Goal: Information Seeking & Learning: Learn about a topic

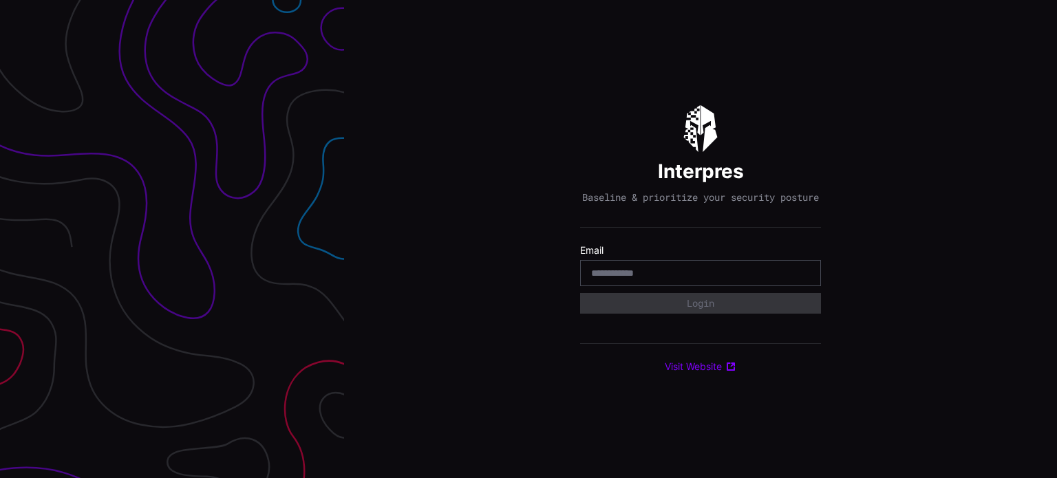
click at [652, 277] on input "email" at bounding box center [700, 273] width 219 height 12
type input "**********"
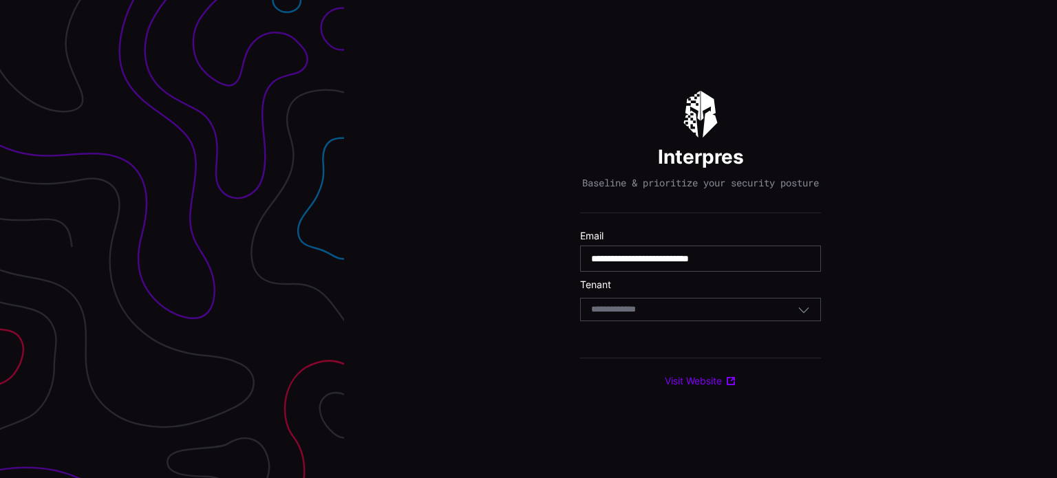
click at [735, 310] on div "Select Tenant" at bounding box center [694, 310] width 206 height 12
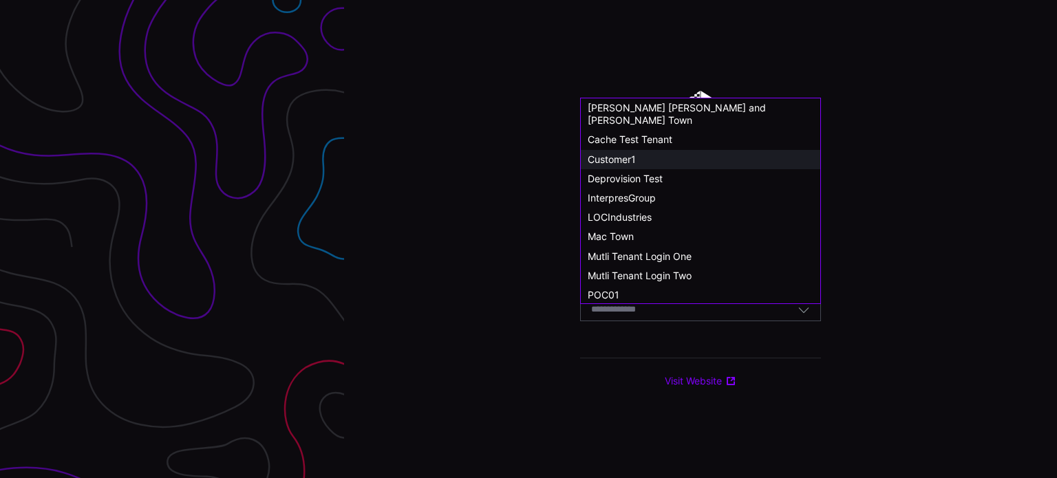
click at [628, 153] on span "Customer1" at bounding box center [612, 159] width 48 height 12
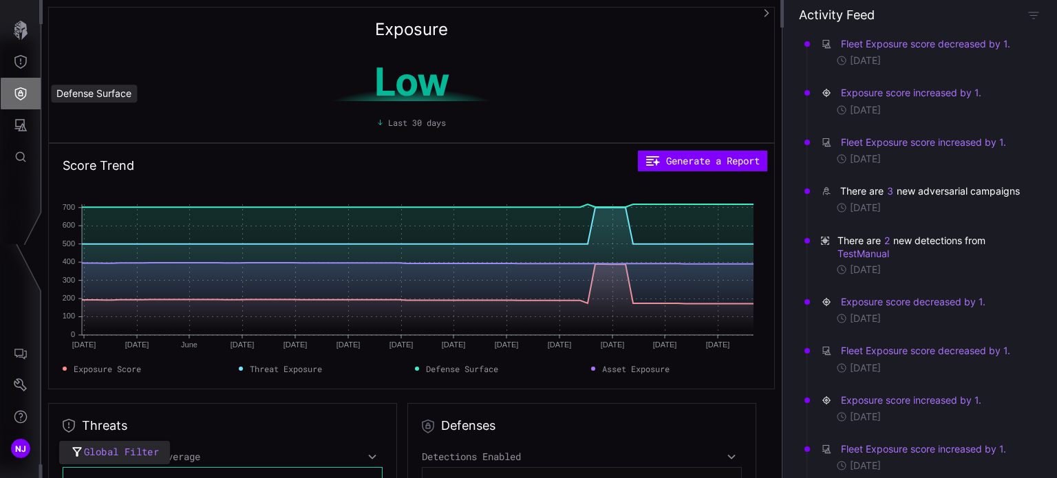
click at [23, 100] on button "Defense Surface" at bounding box center [21, 94] width 40 height 32
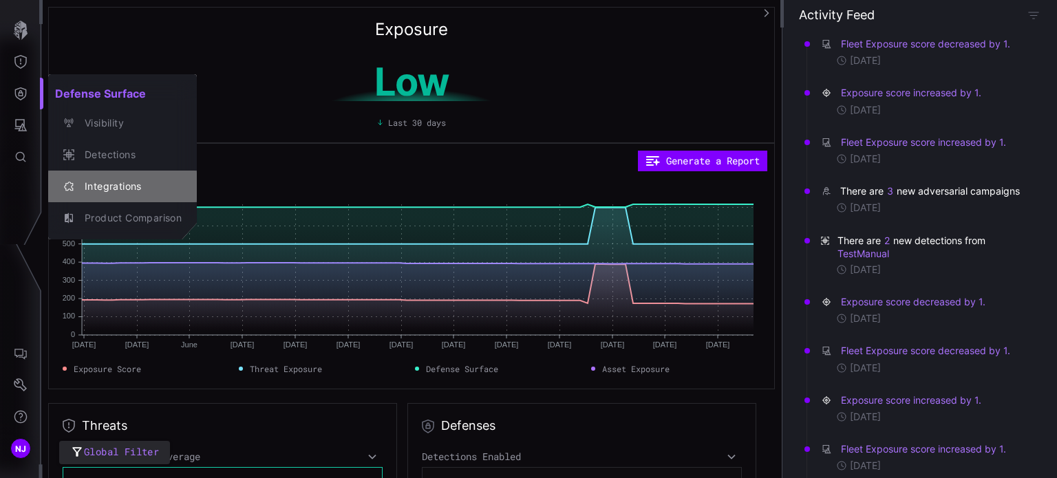
click at [95, 180] on div "Integrations" at bounding box center [130, 186] width 104 height 17
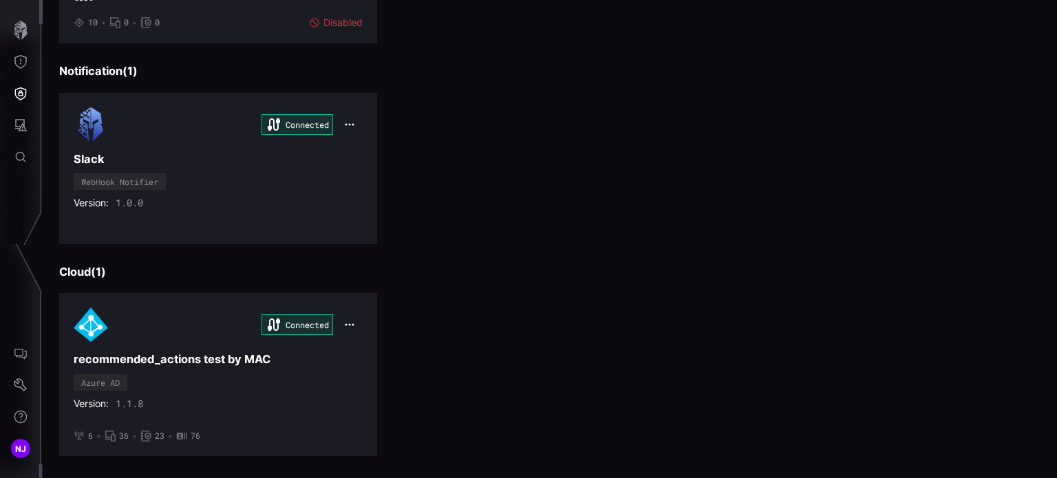
scroll to position [1939, 0]
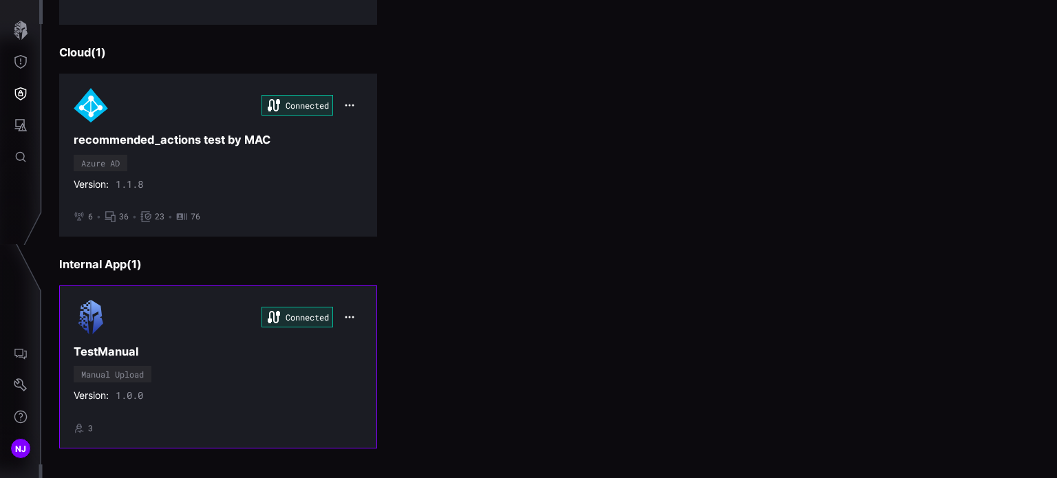
click at [217, 335] on div "Connected TestManual Manual Upload Version: 1.0.0 • 3" at bounding box center [218, 367] width 289 height 134
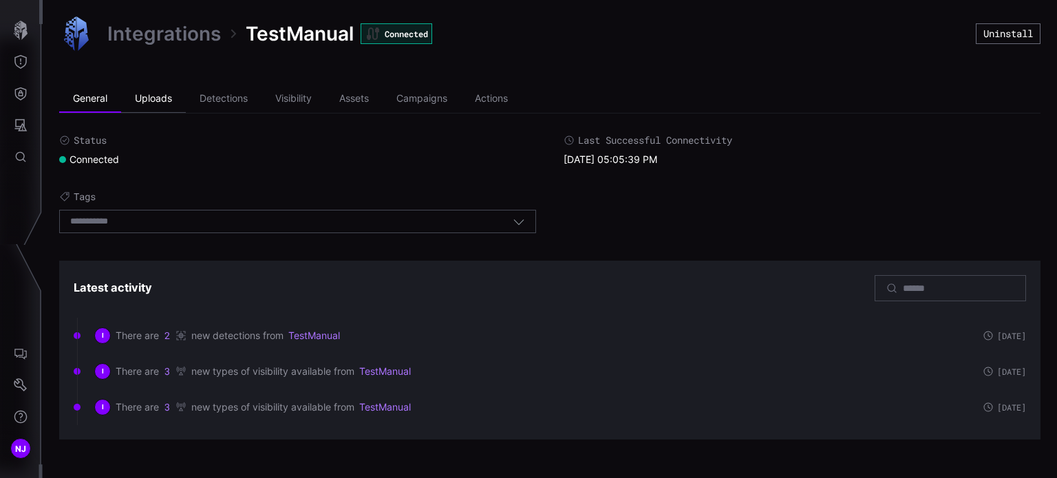
click at [150, 102] on li "Uploads" at bounding box center [153, 99] width 65 height 28
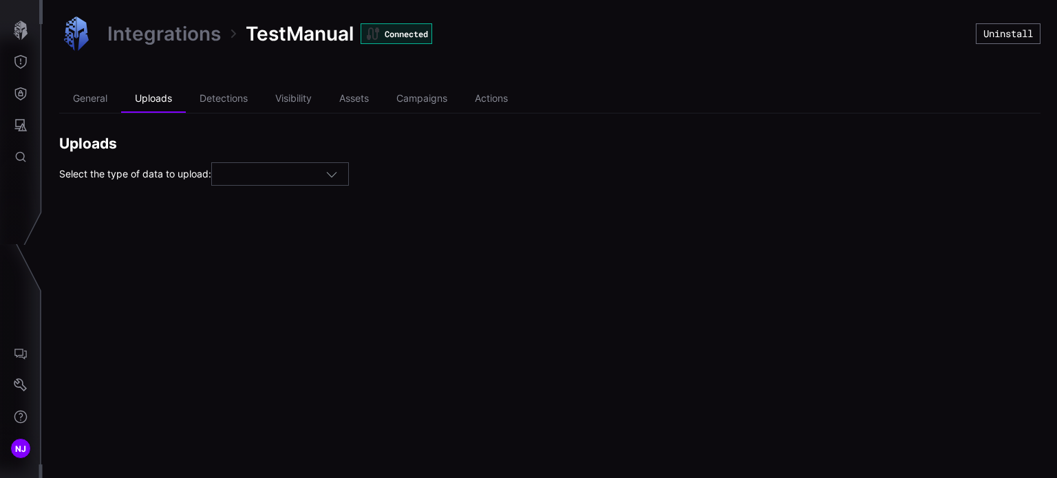
click at [302, 176] on div at bounding box center [273, 175] width 103 height 12
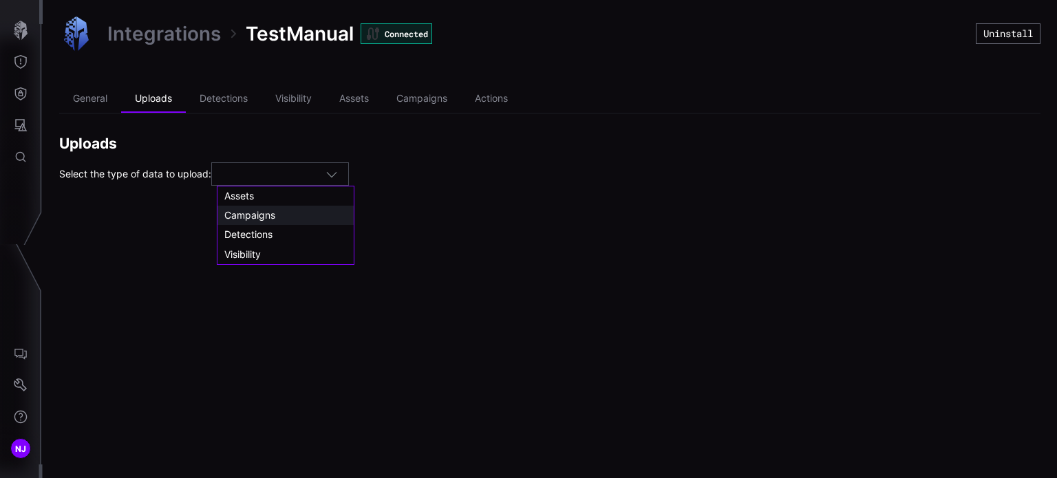
click at [264, 217] on span "Campaigns" at bounding box center [249, 215] width 51 height 12
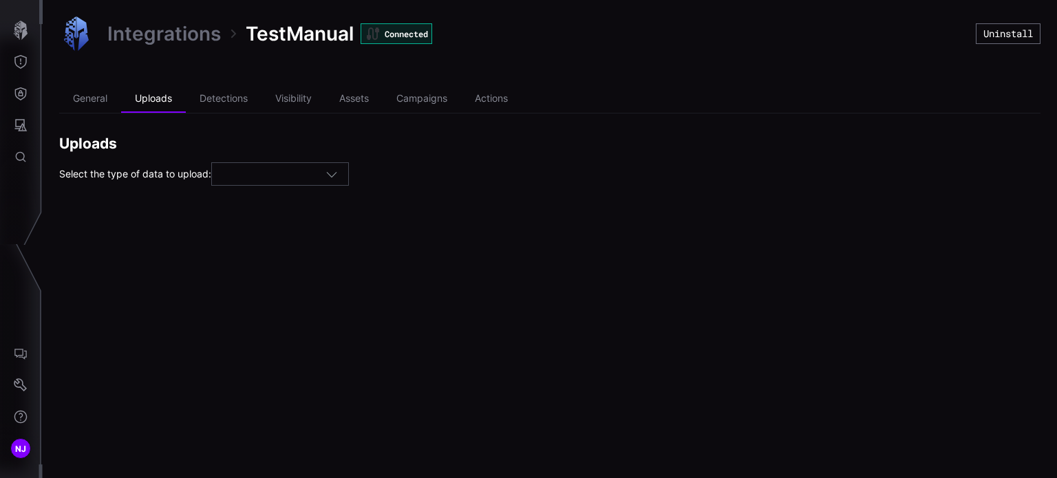
type input "*********"
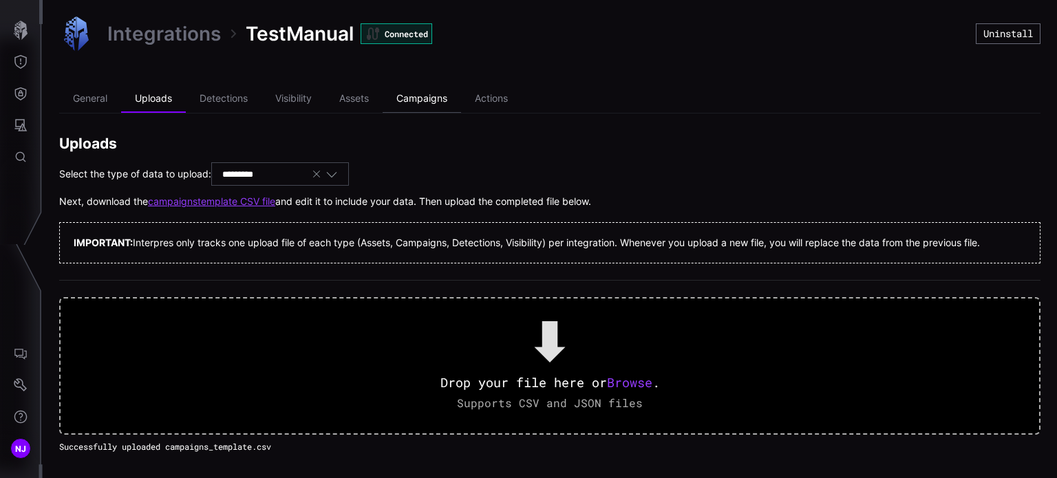
drag, startPoint x: 774, startPoint y: 130, endPoint x: 424, endPoint y: 101, distance: 350.8
click at [424, 101] on li "Campaigns" at bounding box center [422, 99] width 78 height 28
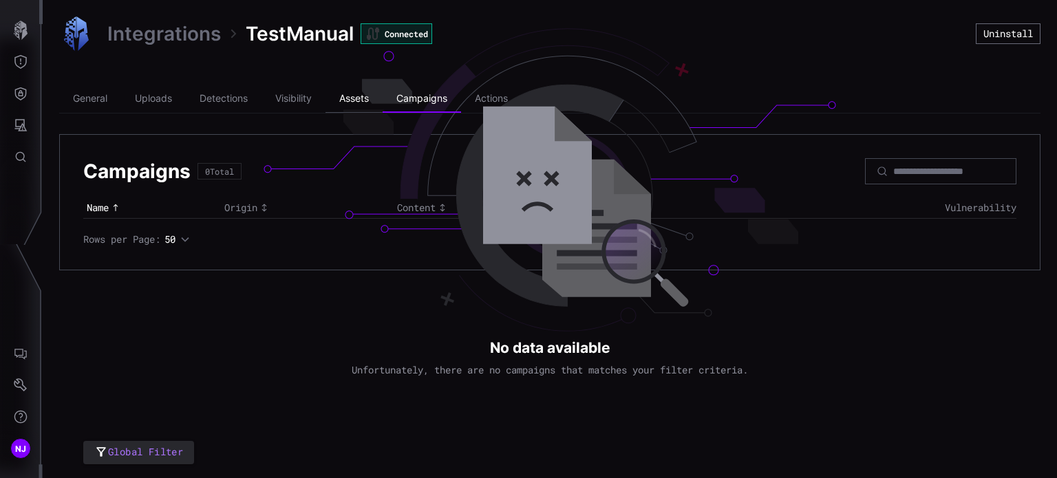
click at [350, 96] on li "Assets" at bounding box center [354, 99] width 57 height 28
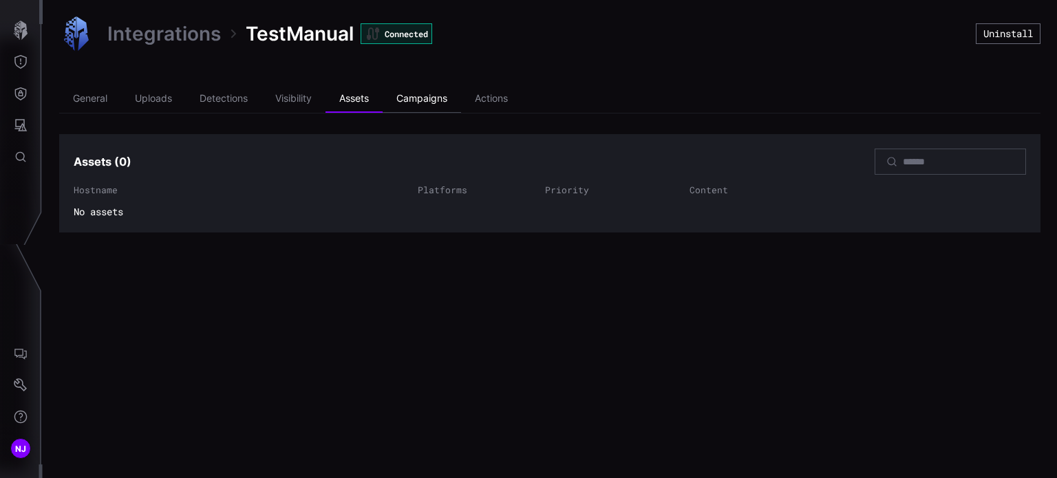
click at [423, 105] on li "Campaigns" at bounding box center [422, 99] width 78 height 28
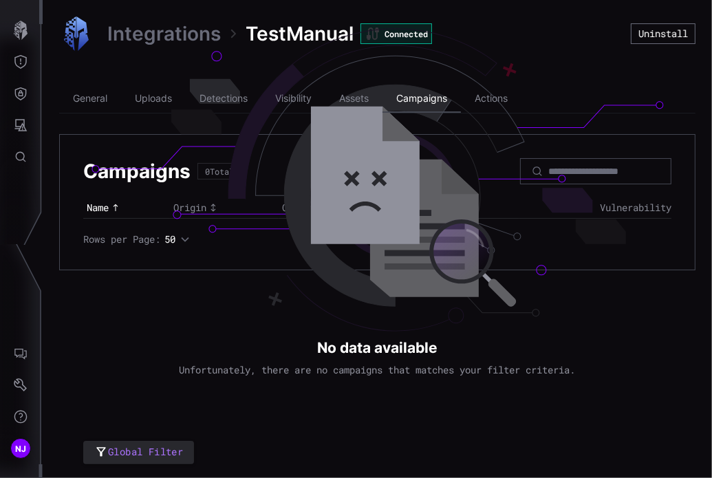
click at [424, 98] on li "Campaigns" at bounding box center [422, 99] width 78 height 28
click at [19, 61] on icon "Threat Exposure" at bounding box center [21, 62] width 14 height 14
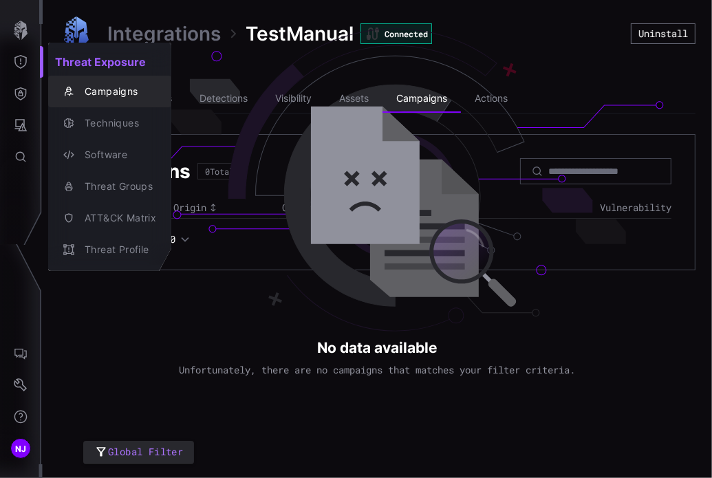
click at [123, 87] on div "Campaigns" at bounding box center [117, 91] width 78 height 17
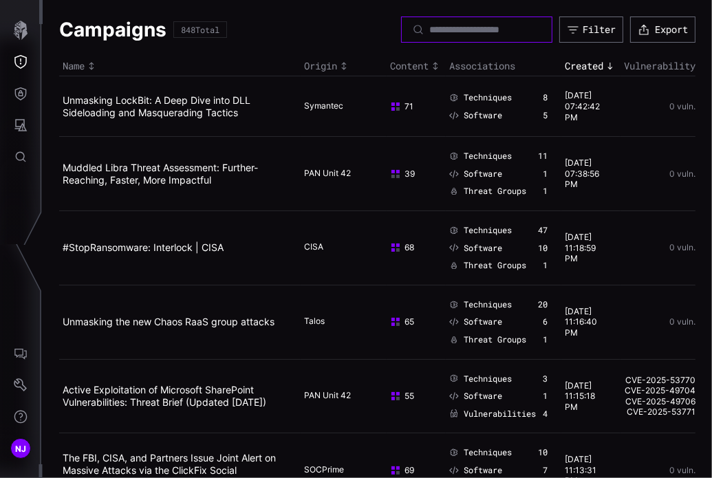
click at [429, 30] on input at bounding box center [477, 29] width 96 height 12
type input "****"
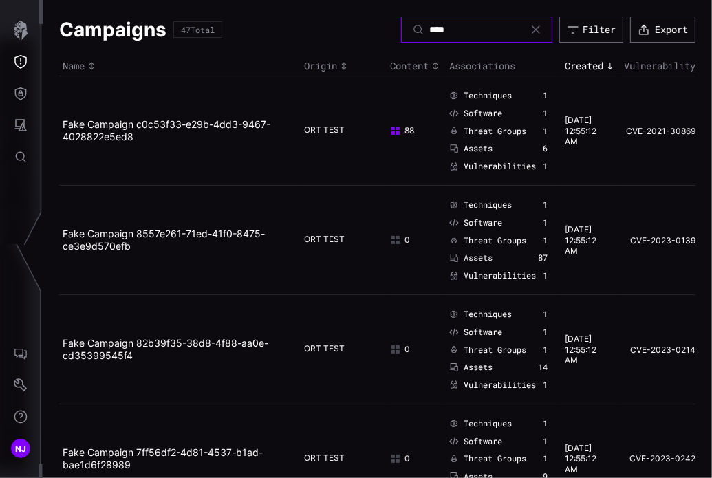
click at [429, 30] on input "****" at bounding box center [477, 29] width 96 height 12
type input "****"
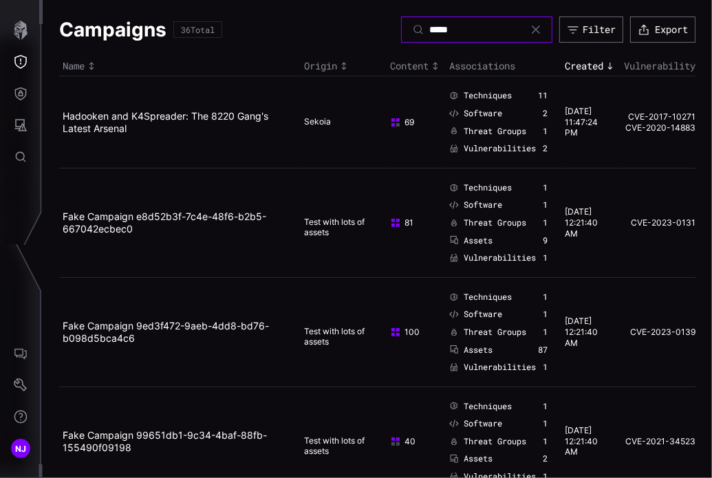
click at [429, 30] on input "****" at bounding box center [477, 29] width 96 height 12
type input "******"
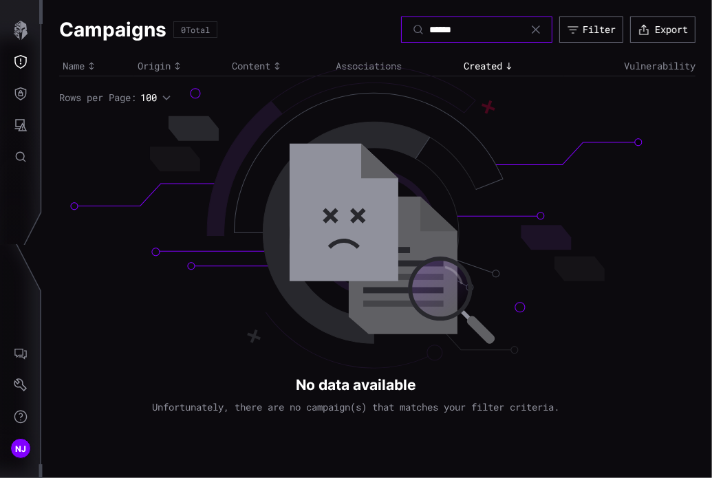
click at [468, 30] on input "******" at bounding box center [477, 29] width 96 height 12
type input "****"
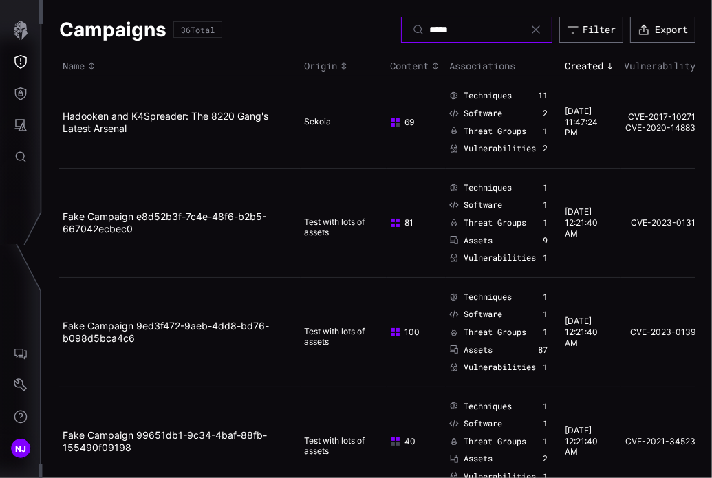
click at [444, 30] on input "****" at bounding box center [477, 29] width 96 height 12
type input "*"
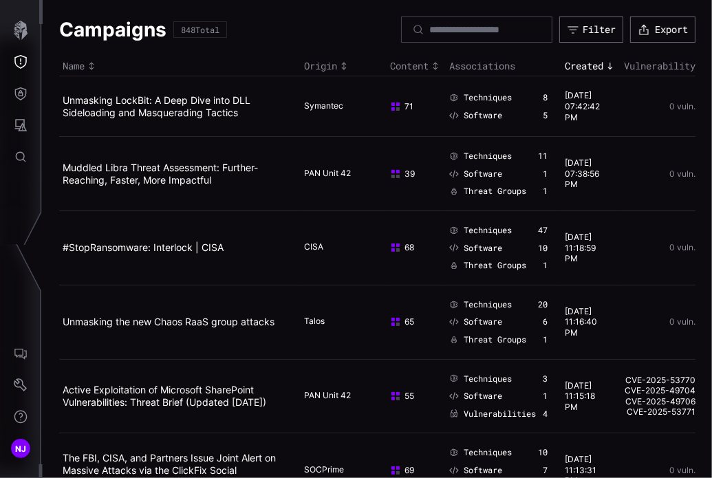
click at [584, 69] on div "Created" at bounding box center [591, 66] width 52 height 12
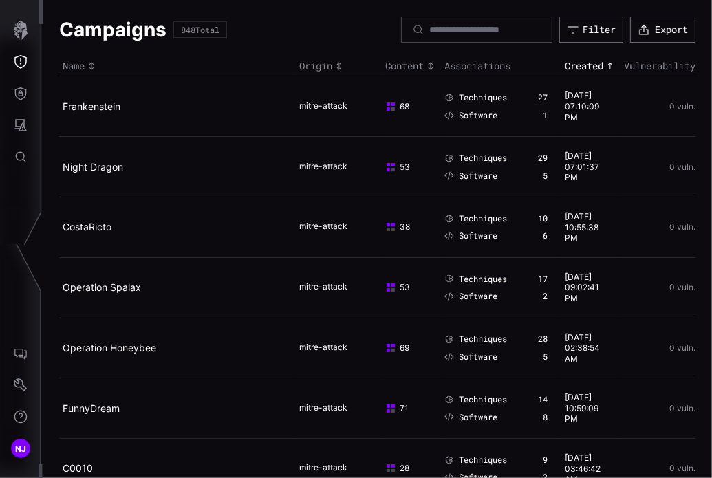
click at [584, 69] on div "Created" at bounding box center [591, 66] width 52 height 12
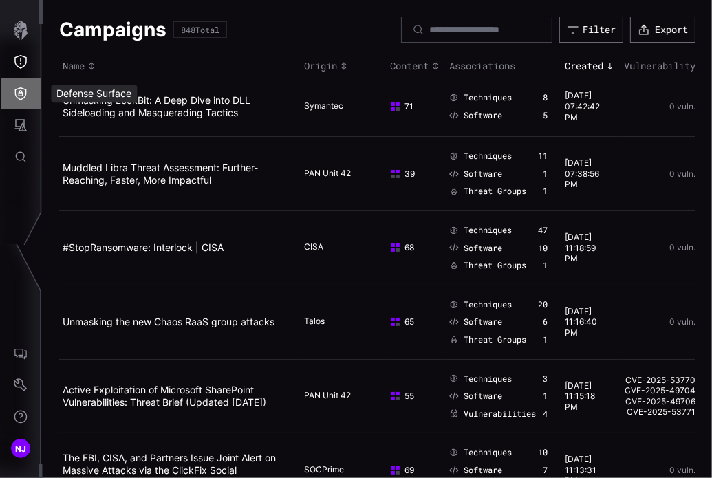
click at [20, 89] on icon "Defense Surface" at bounding box center [21, 94] width 14 height 14
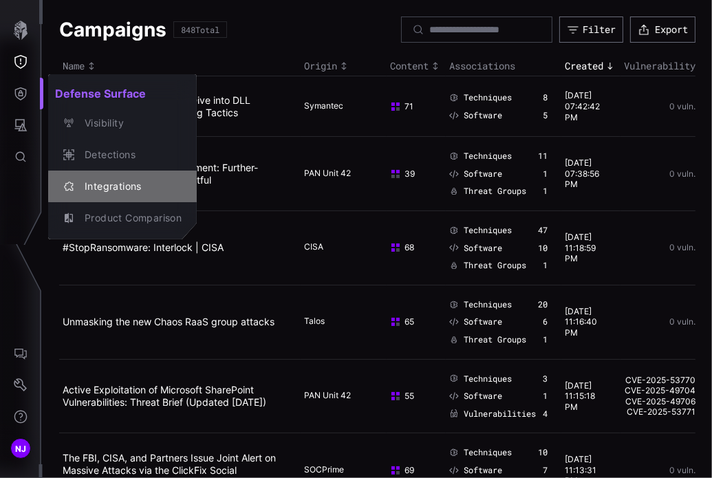
click at [129, 189] on div "Integrations" at bounding box center [130, 186] width 104 height 17
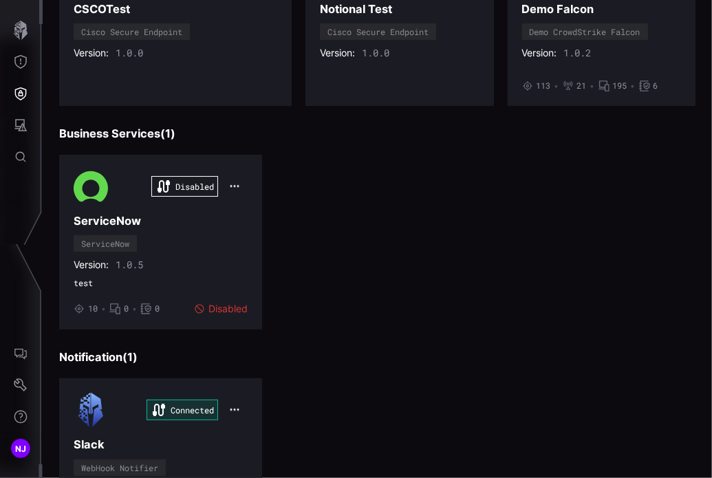
scroll to position [2015, 0]
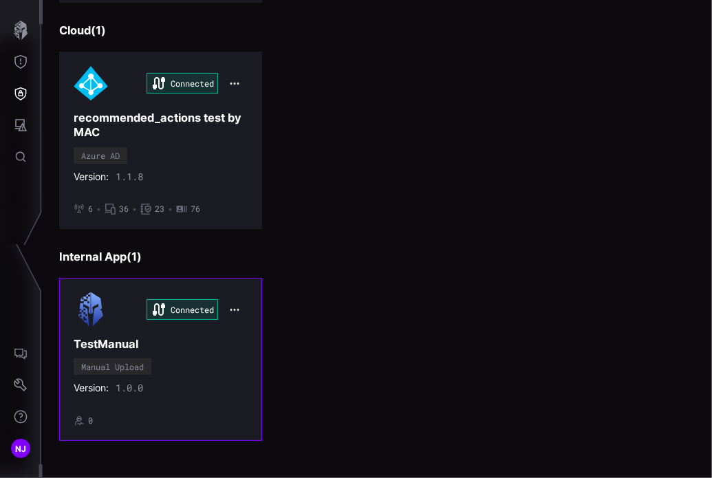
click at [209, 354] on div "Connected TestManual Manual Upload Version: 1.0.0 • 0" at bounding box center [161, 360] width 174 height 134
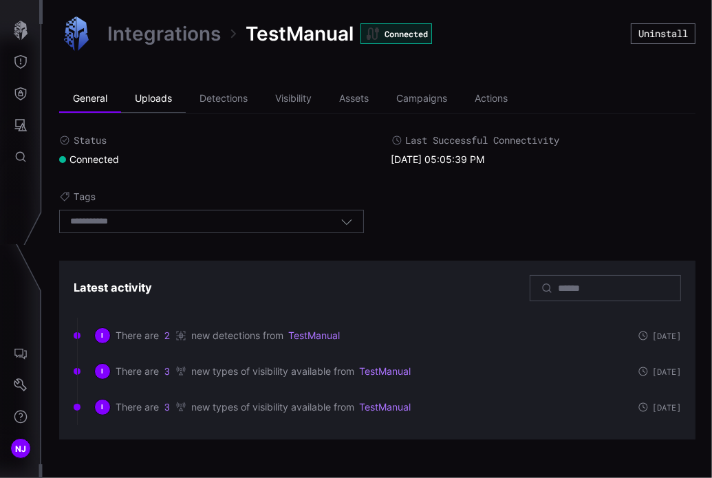
click at [151, 102] on li "Uploads" at bounding box center [153, 99] width 65 height 28
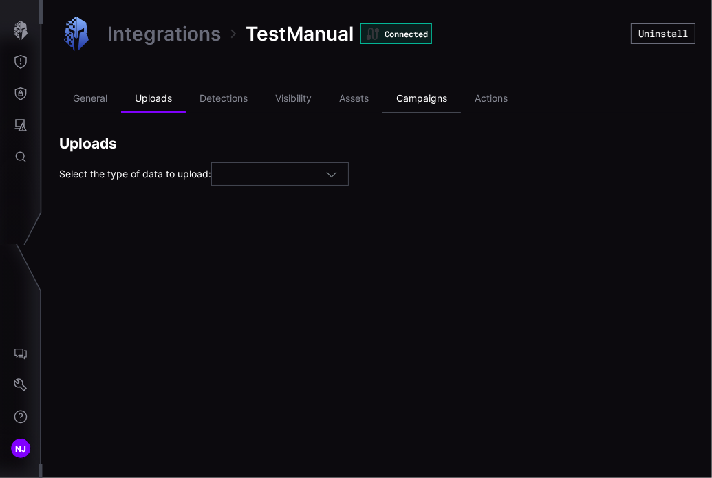
click at [438, 96] on li "Campaigns" at bounding box center [422, 99] width 78 height 28
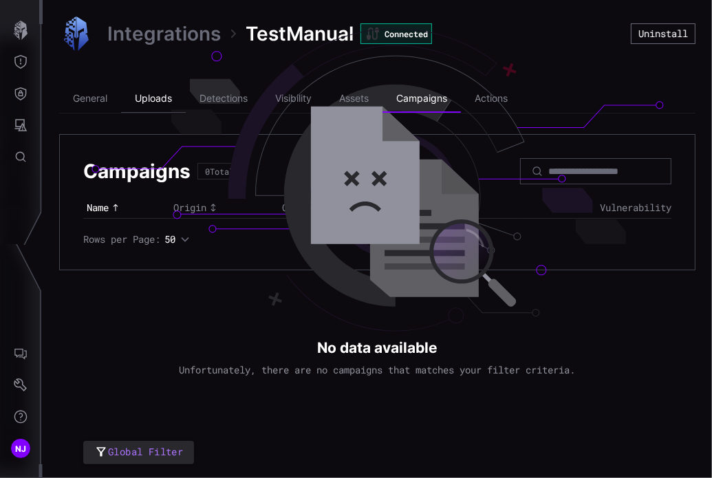
click at [158, 95] on li "Uploads" at bounding box center [153, 99] width 65 height 28
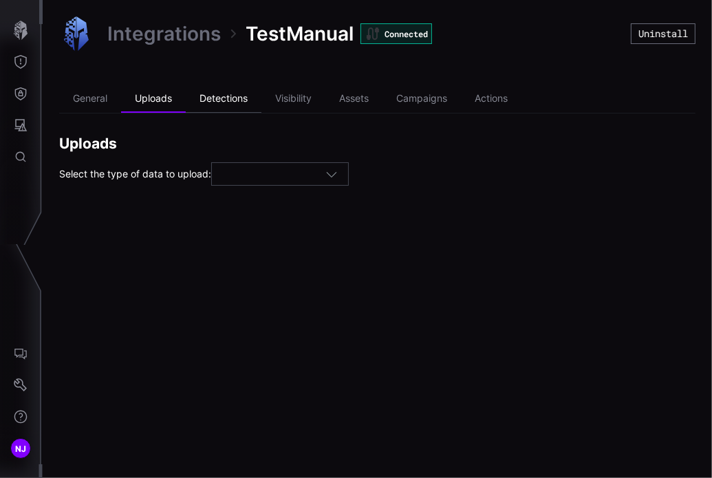
click at [223, 104] on li "Detections" at bounding box center [224, 99] width 76 height 28
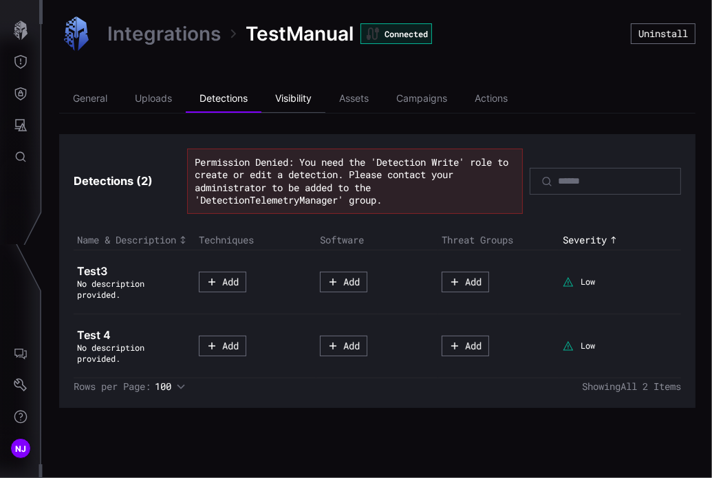
click at [295, 100] on li "Visibility" at bounding box center [294, 99] width 64 height 28
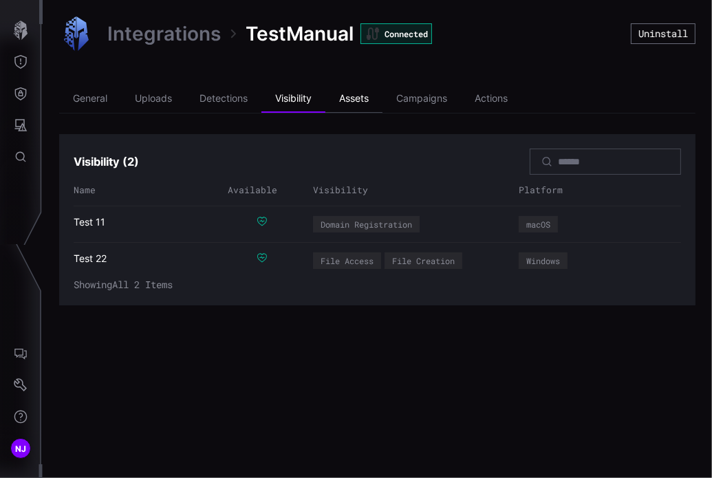
click at [359, 103] on li "Assets" at bounding box center [354, 99] width 57 height 28
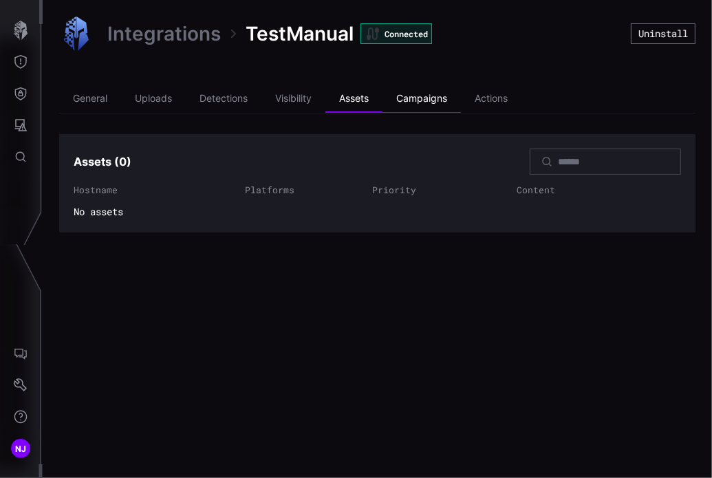
click at [406, 100] on li "Campaigns" at bounding box center [422, 99] width 78 height 28
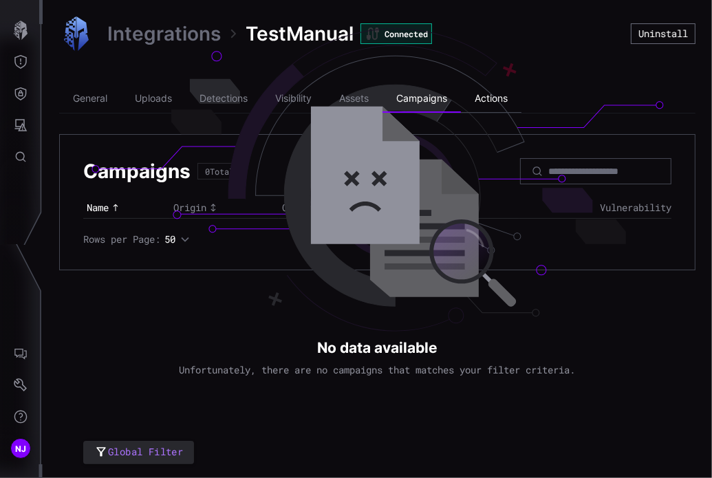
click at [490, 98] on li "Actions" at bounding box center [491, 99] width 61 height 28
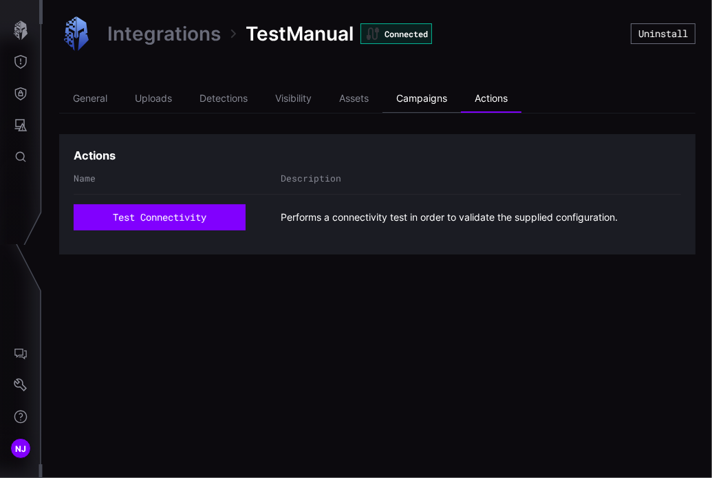
click at [427, 104] on li "Campaigns" at bounding box center [422, 99] width 78 height 28
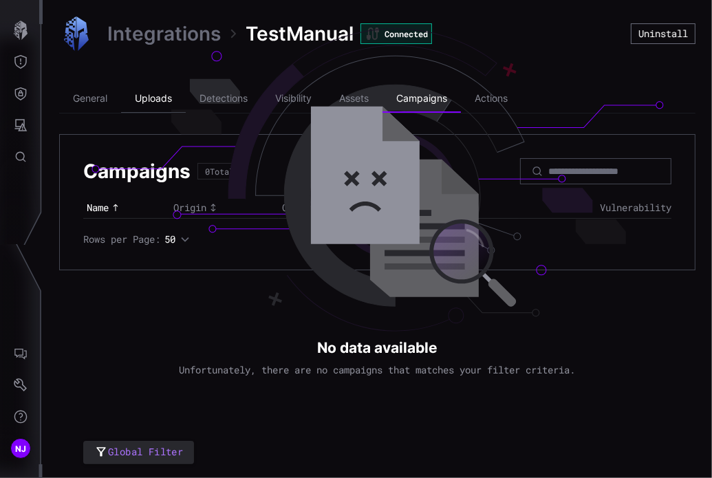
click at [156, 98] on li "Uploads" at bounding box center [153, 99] width 65 height 28
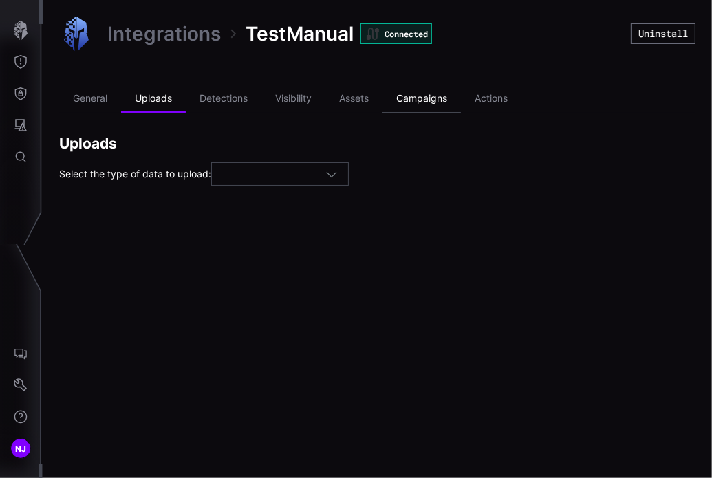
click at [426, 101] on li "Campaigns" at bounding box center [422, 99] width 78 height 28
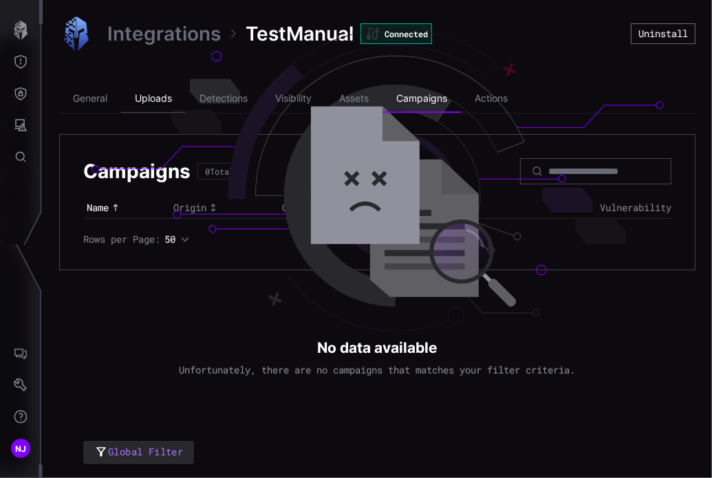
click at [169, 100] on li "Uploads" at bounding box center [153, 99] width 65 height 28
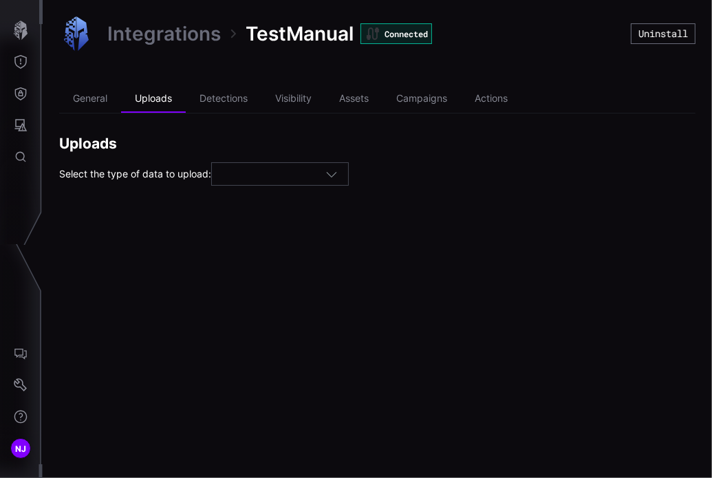
click at [332, 173] on icon "button" at bounding box center [332, 174] width 12 height 12
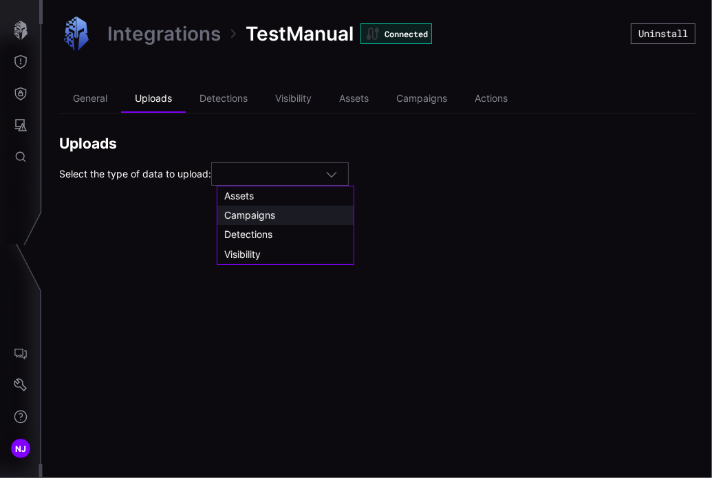
click at [264, 214] on span "Campaigns" at bounding box center [249, 215] width 51 height 12
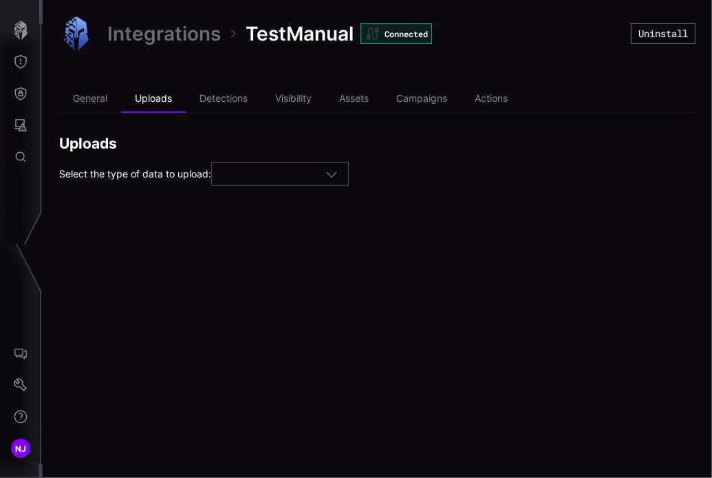
type input "*********"
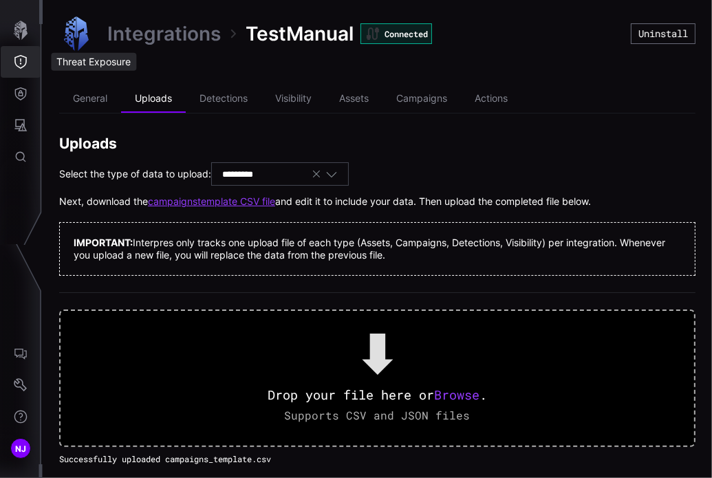
click at [20, 61] on icon "Threat Exposure" at bounding box center [20, 62] width 12 height 14
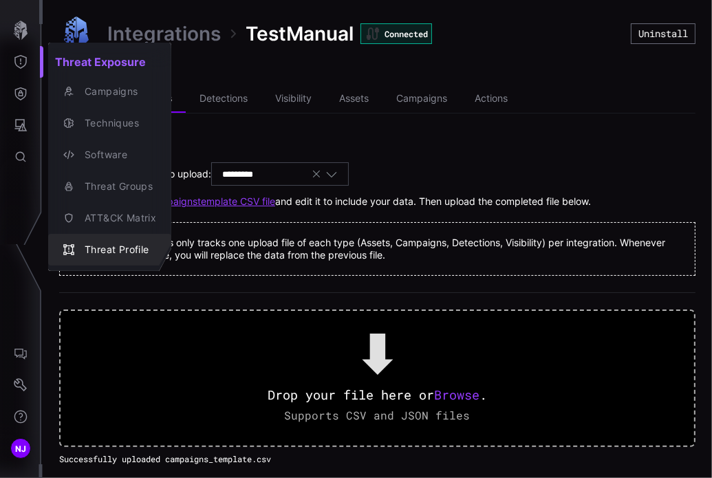
click at [118, 250] on div "Threat Profile" at bounding box center [117, 250] width 78 height 17
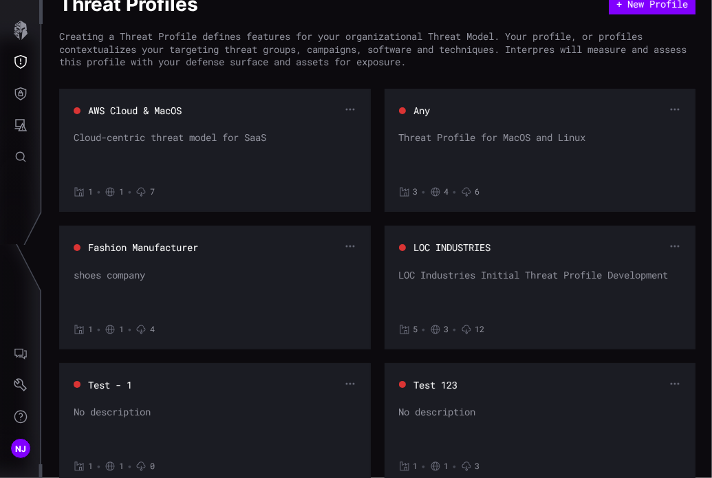
scroll to position [26, 0]
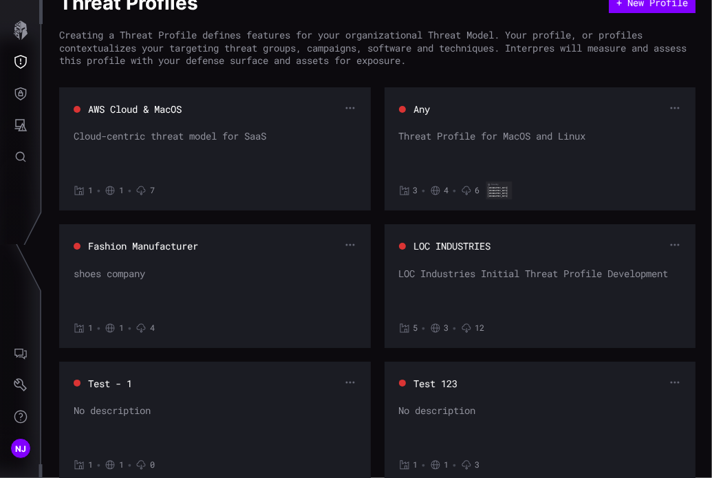
click at [498, 158] on div "Threat Profile for MacOS and Linux" at bounding box center [540, 150] width 283 height 41
click at [655, 126] on div "Any Threat Profile for MacOS and Linux 3 • 4 • 6" at bounding box center [540, 149] width 283 height 94
click at [670, 104] on icon "button" at bounding box center [675, 108] width 11 height 11
click at [533, 114] on div "Any" at bounding box center [540, 109] width 283 height 14
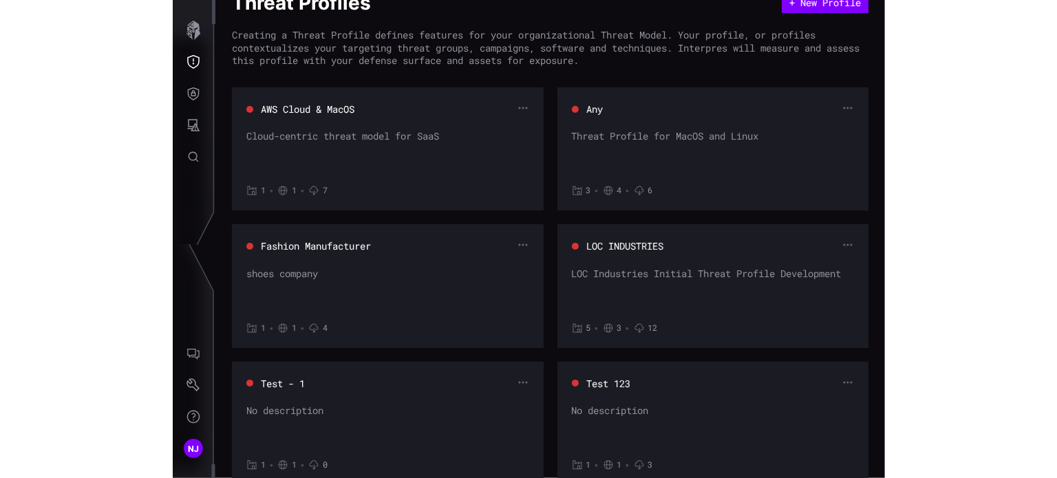
scroll to position [0, 0]
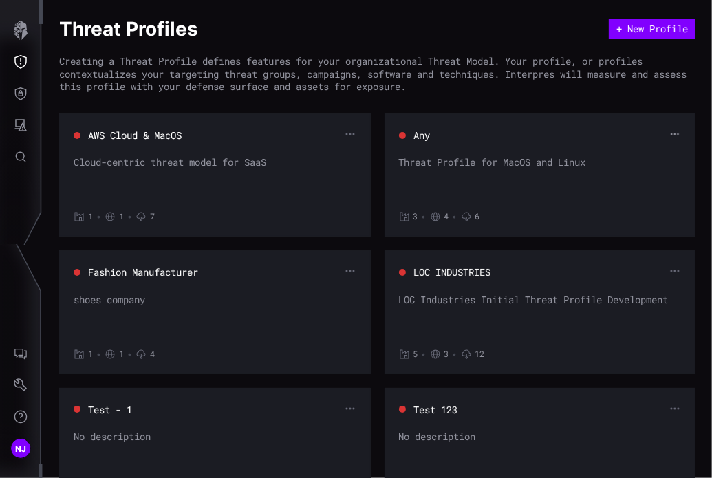
click at [670, 135] on icon "button" at bounding box center [675, 134] width 10 height 10
click at [620, 151] on div "Edit" at bounding box center [639, 156] width 41 height 12
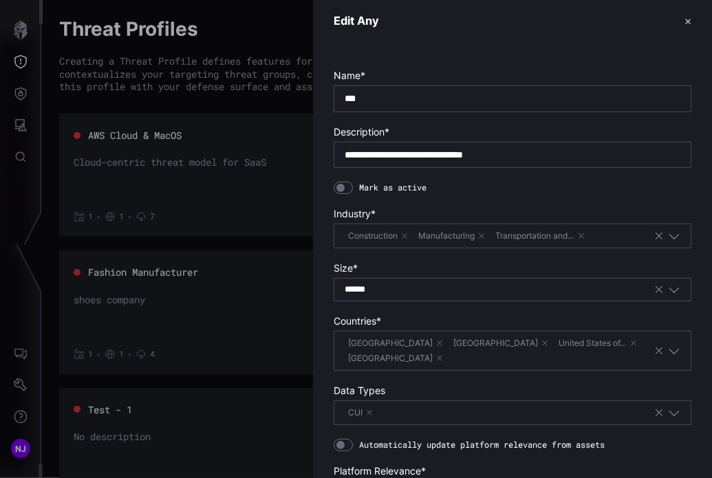
click at [685, 19] on button "✕" at bounding box center [688, 21] width 7 height 14
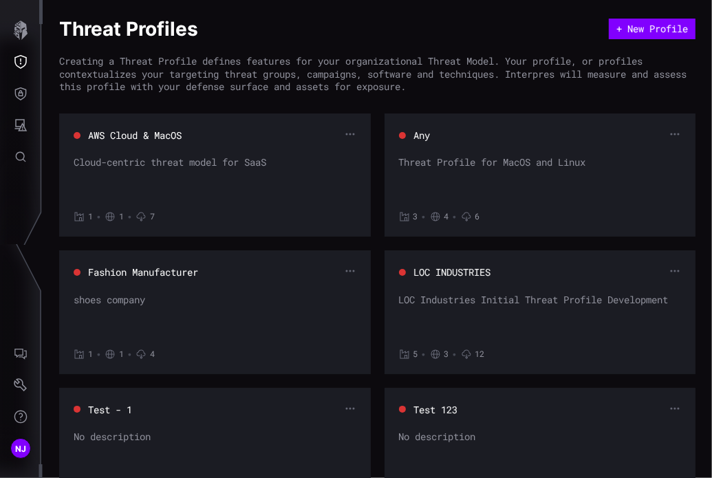
click at [501, 164] on div "Threat Profile for MacOS and Linux" at bounding box center [540, 176] width 283 height 41
click at [652, 32] on button "+ New Profile" at bounding box center [652, 29] width 86 height 21
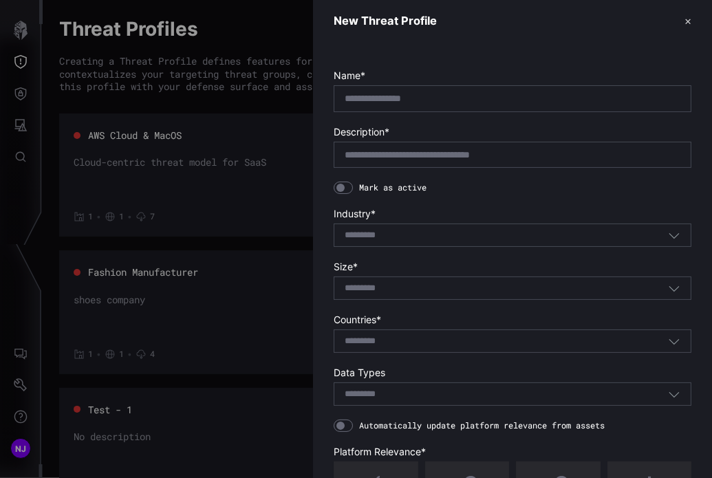
click at [685, 19] on button "✕" at bounding box center [688, 21] width 7 height 14
